Goal: Use online tool/utility: Use online tool/utility

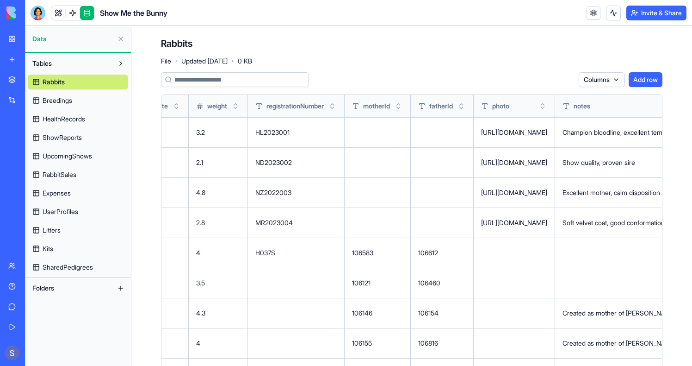
scroll to position [0, 317]
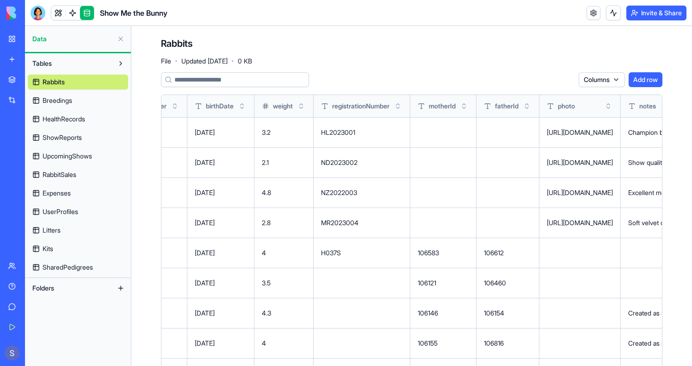
click at [60, 93] on link "Breedings" at bounding box center [78, 100] width 100 height 15
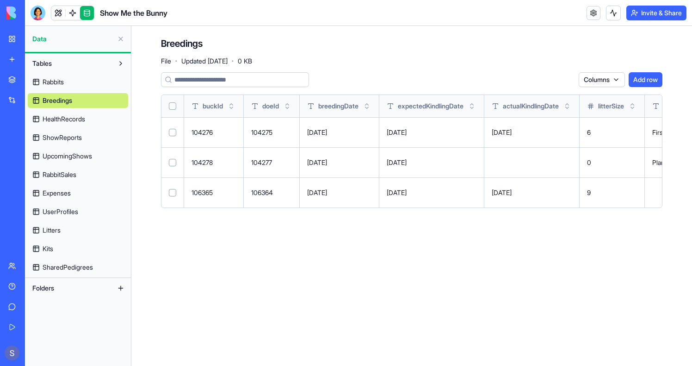
click at [66, 212] on span "UserProfiles" at bounding box center [61, 211] width 36 height 9
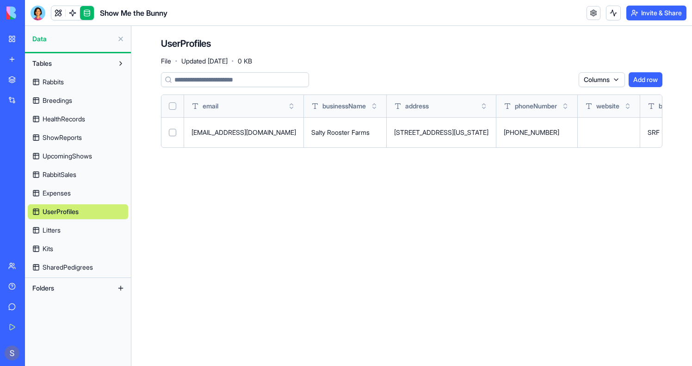
click at [56, 259] on div "Rabbits Breedings HealthRecords ShowReports UpcomingShows RabbitSales Expenses …" at bounding box center [78, 173] width 100 height 204
click at [60, 268] on span "SharedPedigrees" at bounding box center [68, 266] width 50 height 9
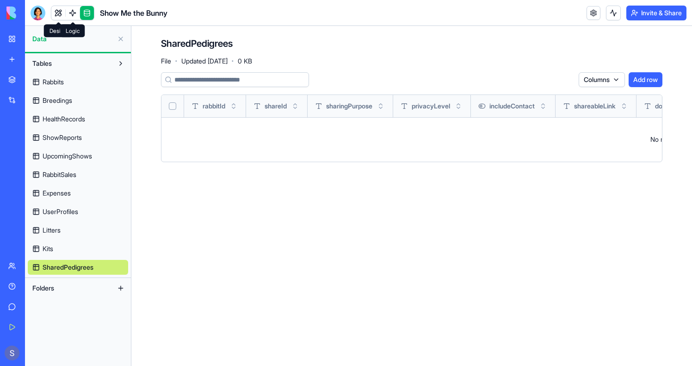
click at [71, 13] on link at bounding box center [73, 13] width 14 height 14
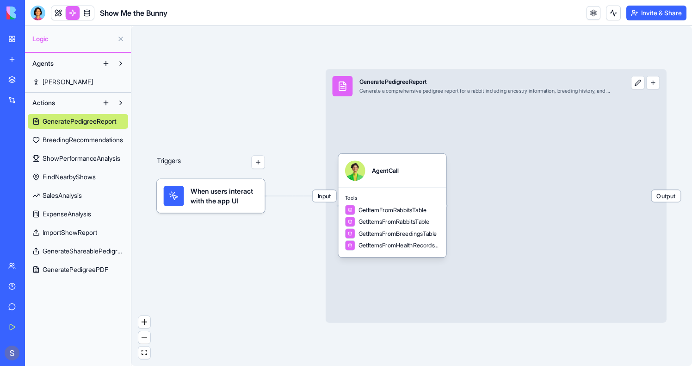
click at [75, 269] on span "GeneratePedigreePDF" at bounding box center [76, 269] width 66 height 9
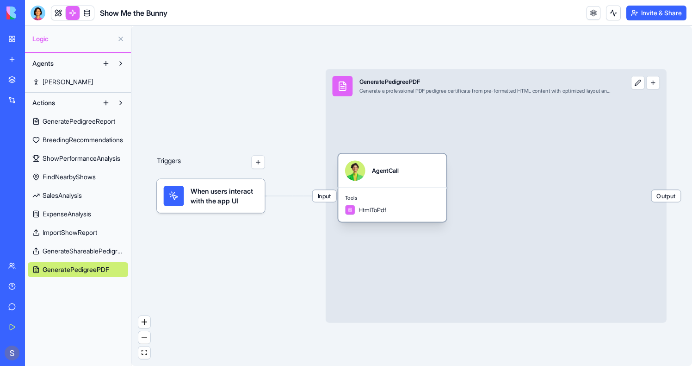
click at [396, 206] on div "HtmlToPdf" at bounding box center [392, 210] width 94 height 10
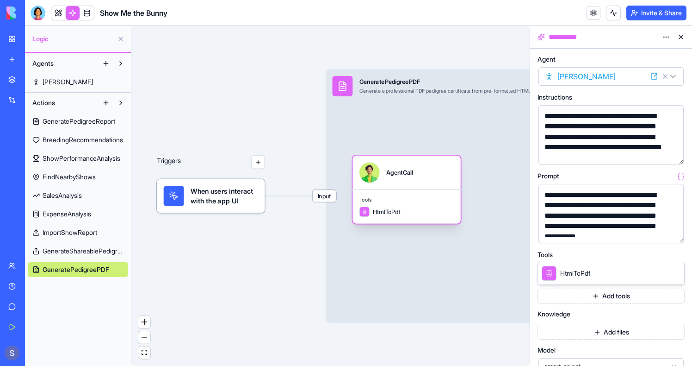
drag, startPoint x: 396, startPoint y: 206, endPoint x: 405, endPoint y: 208, distance: 9.4
click at [405, 208] on div "HtmlToPdf" at bounding box center [407, 211] width 94 height 10
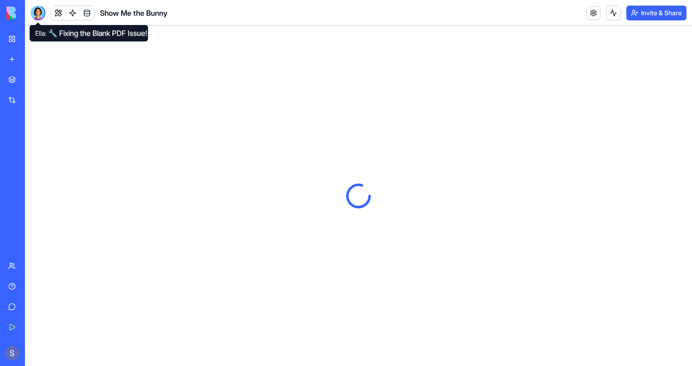
click at [39, 13] on div at bounding box center [38, 13] width 15 height 15
